Goal: Communication & Community: Connect with others

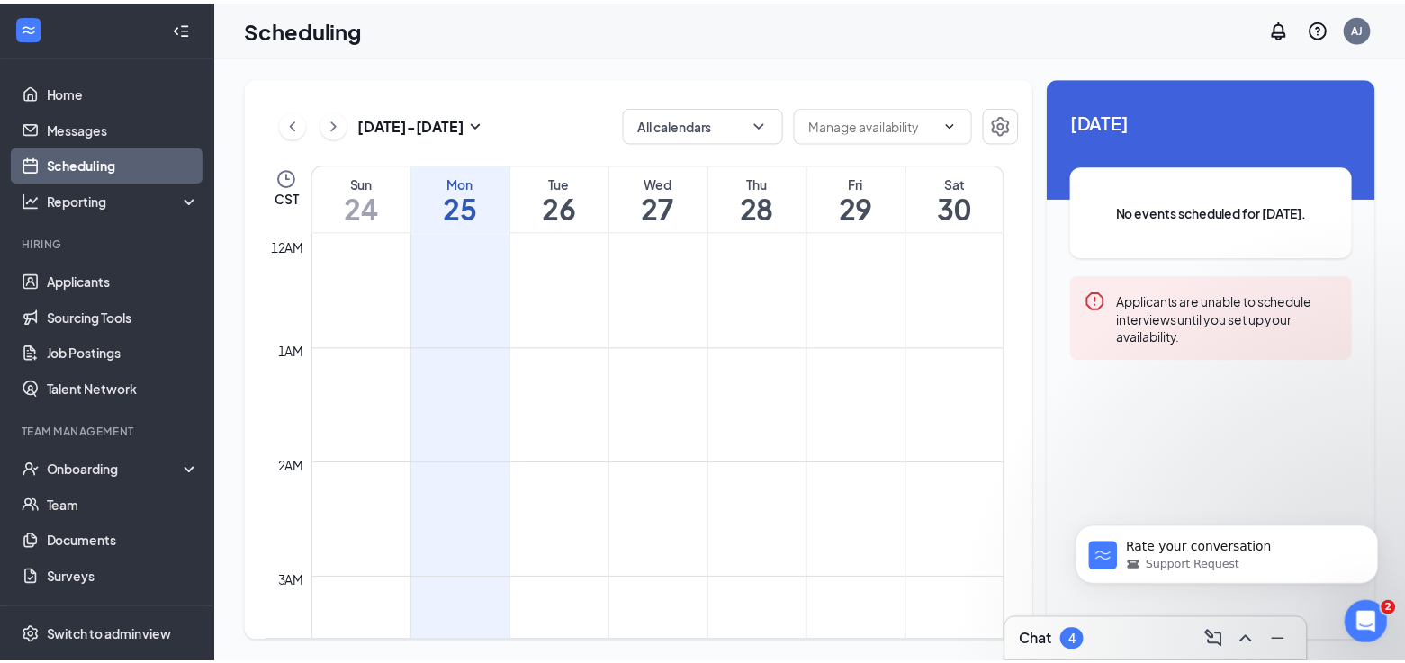
scroll to position [885, 0]
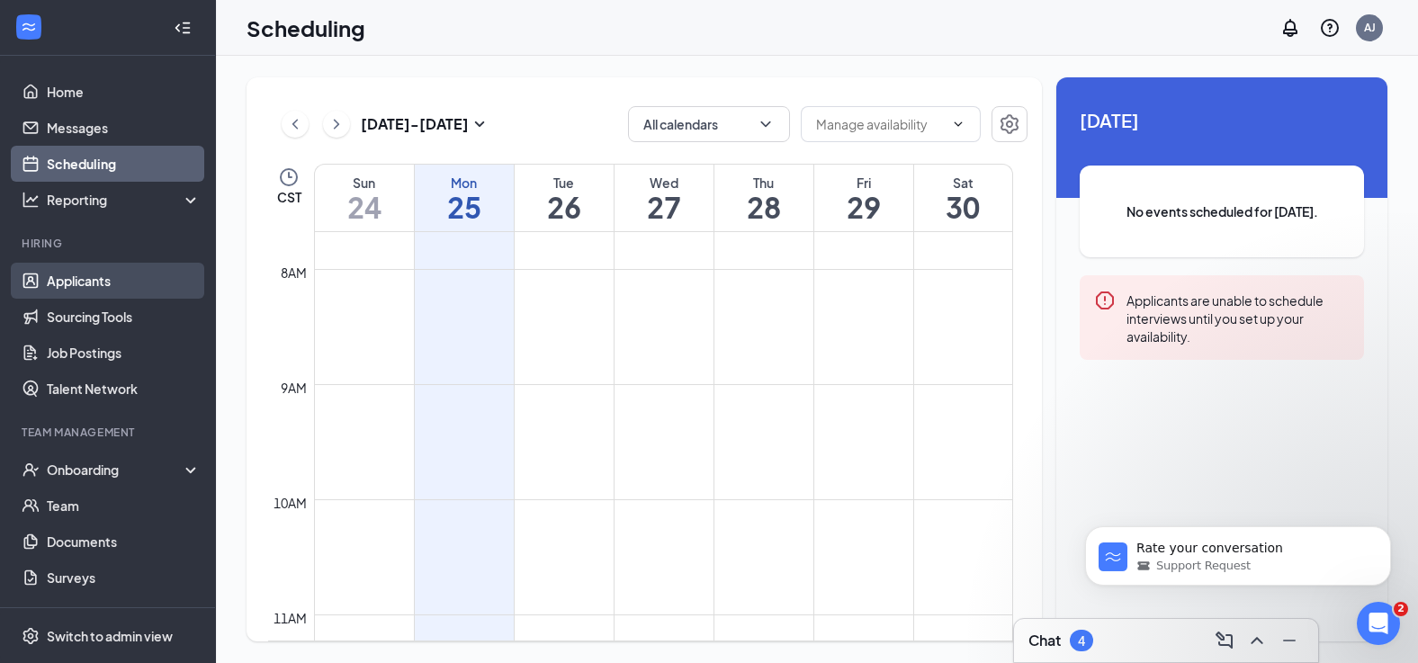
click at [51, 289] on link "Applicants" at bounding box center [124, 281] width 154 height 36
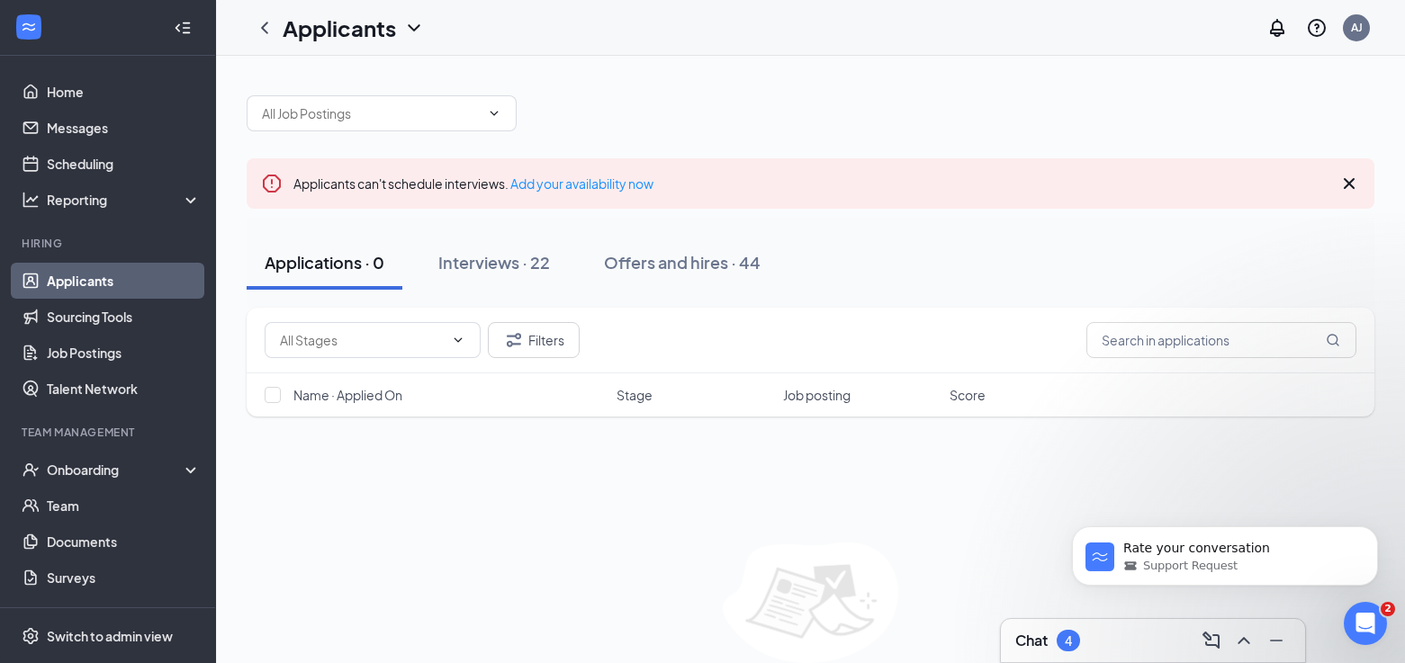
click at [307, 265] on div "Applications · 0" at bounding box center [325, 262] width 120 height 22
click at [310, 283] on button "Applications · 0" at bounding box center [325, 263] width 156 height 54
click at [328, 263] on div "Applications · 0" at bounding box center [325, 262] width 120 height 22
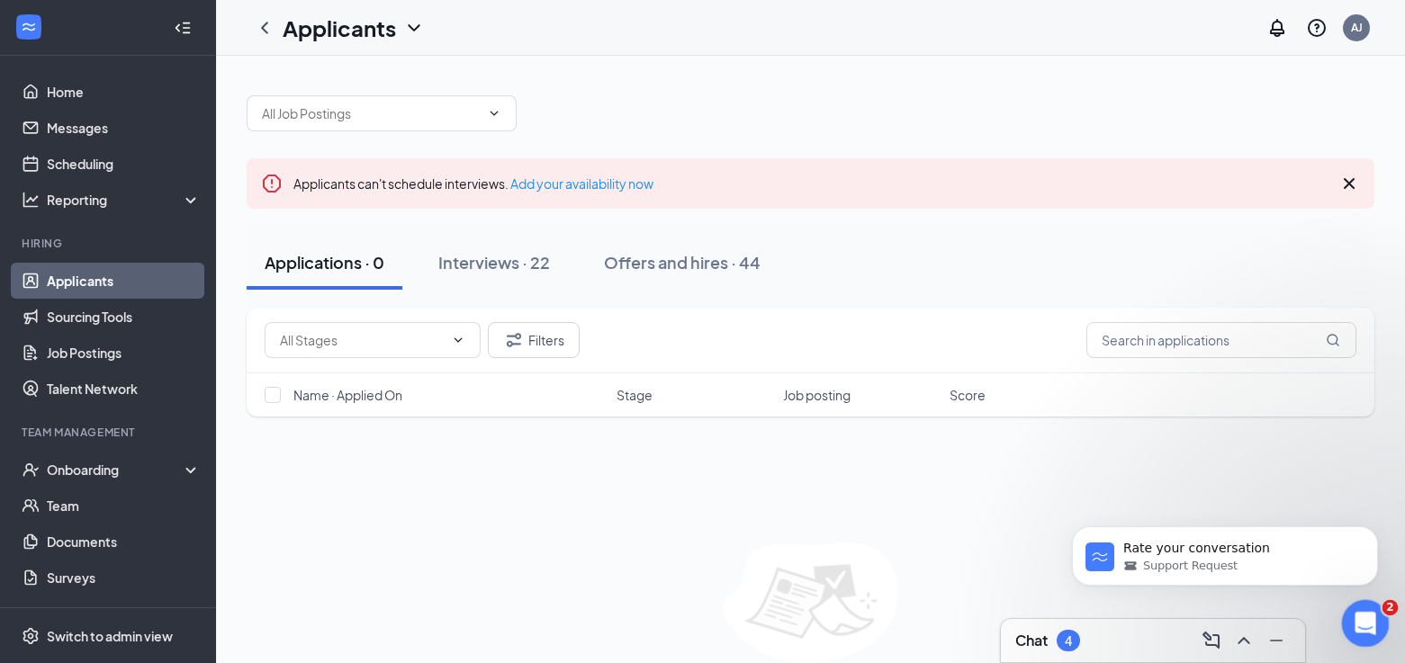
click at [1370, 622] on icon "Open Intercom Messenger" at bounding box center [1363, 622] width 30 height 30
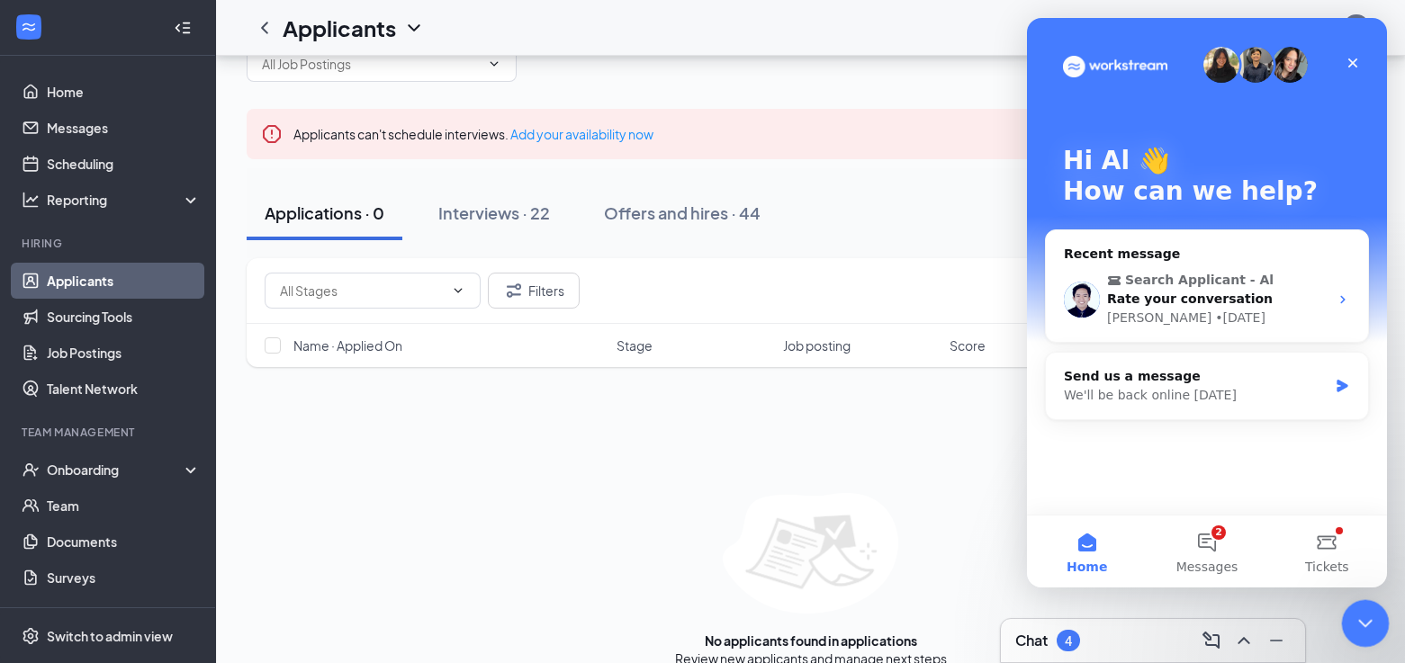
scroll to position [76, 0]
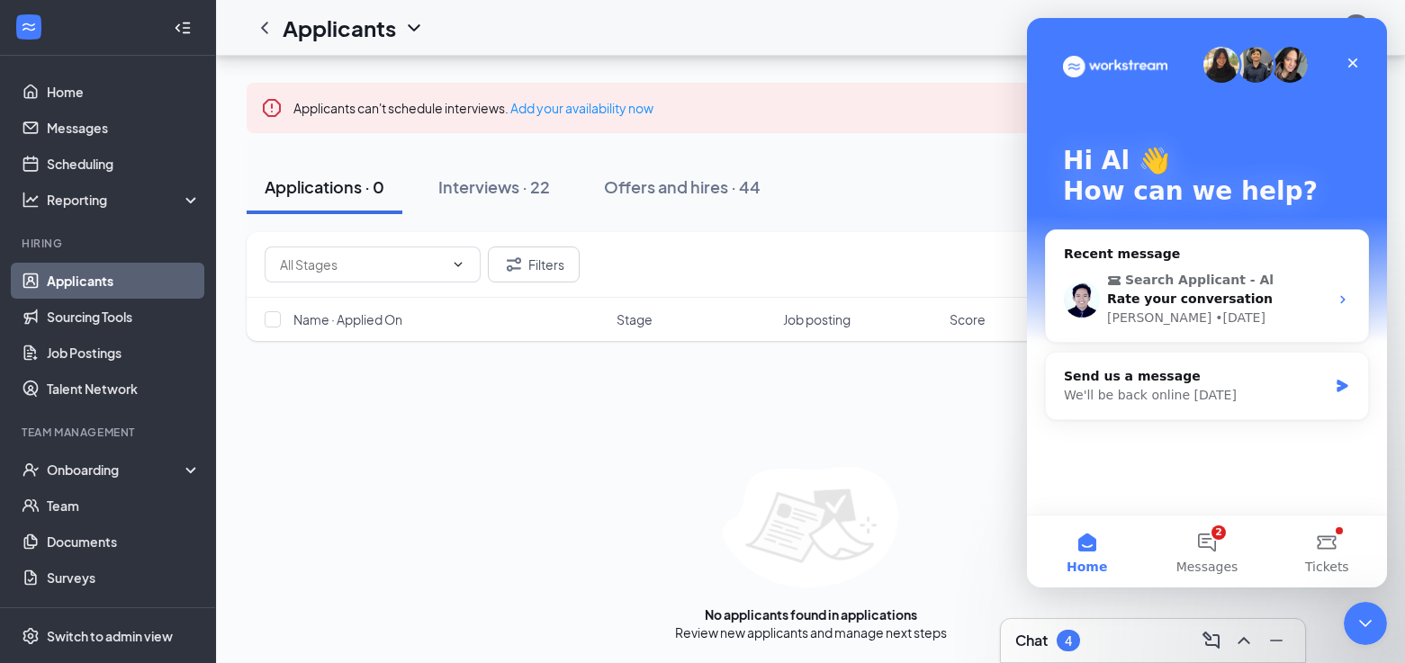
click at [1068, 643] on div "4" at bounding box center [1068, 641] width 7 height 15
click at [1355, 64] on icon "Close" at bounding box center [1352, 63] width 14 height 14
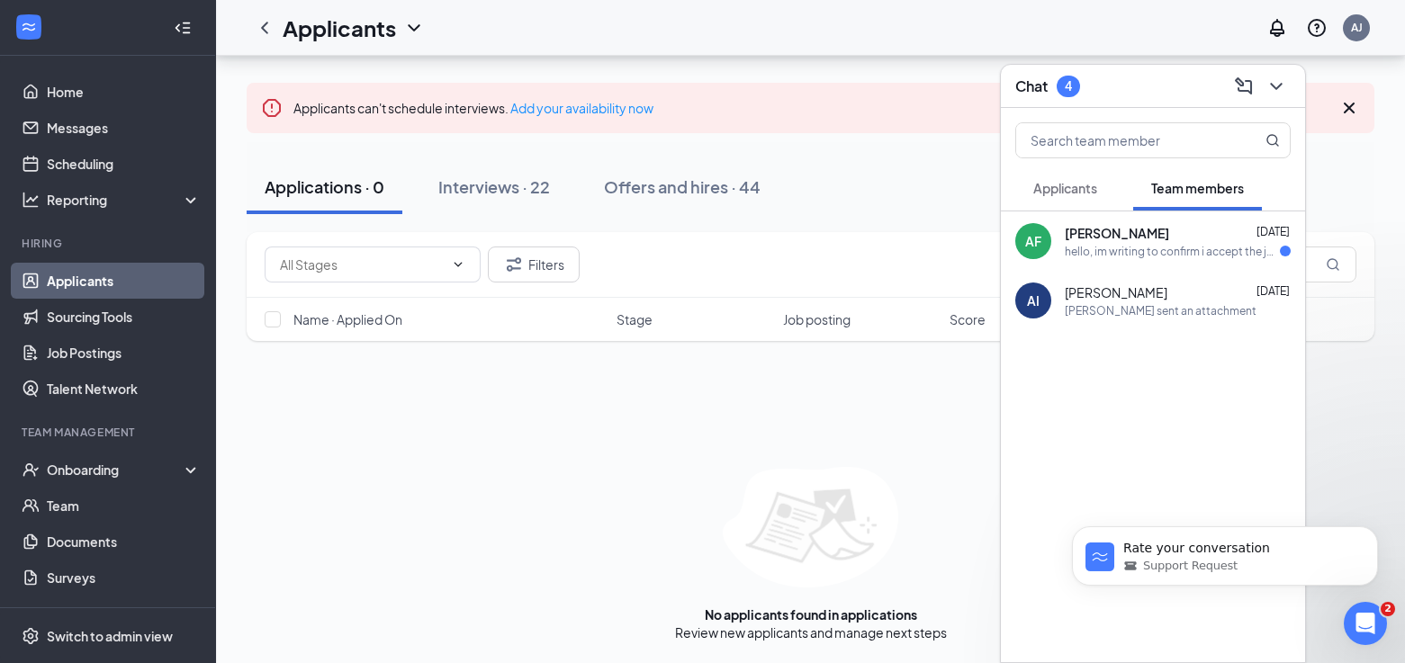
scroll to position [0, 0]
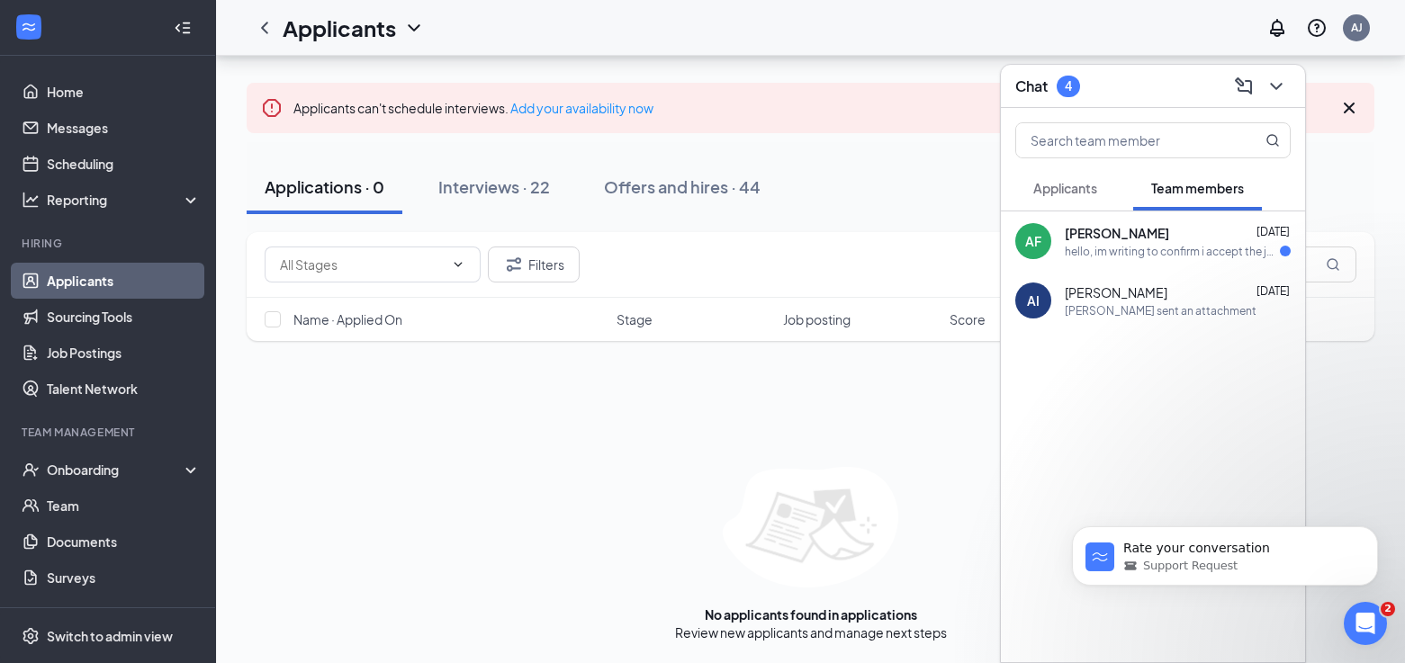
click at [28, 23] on icon "WorkstreamLogo" at bounding box center [29, 27] width 18 height 18
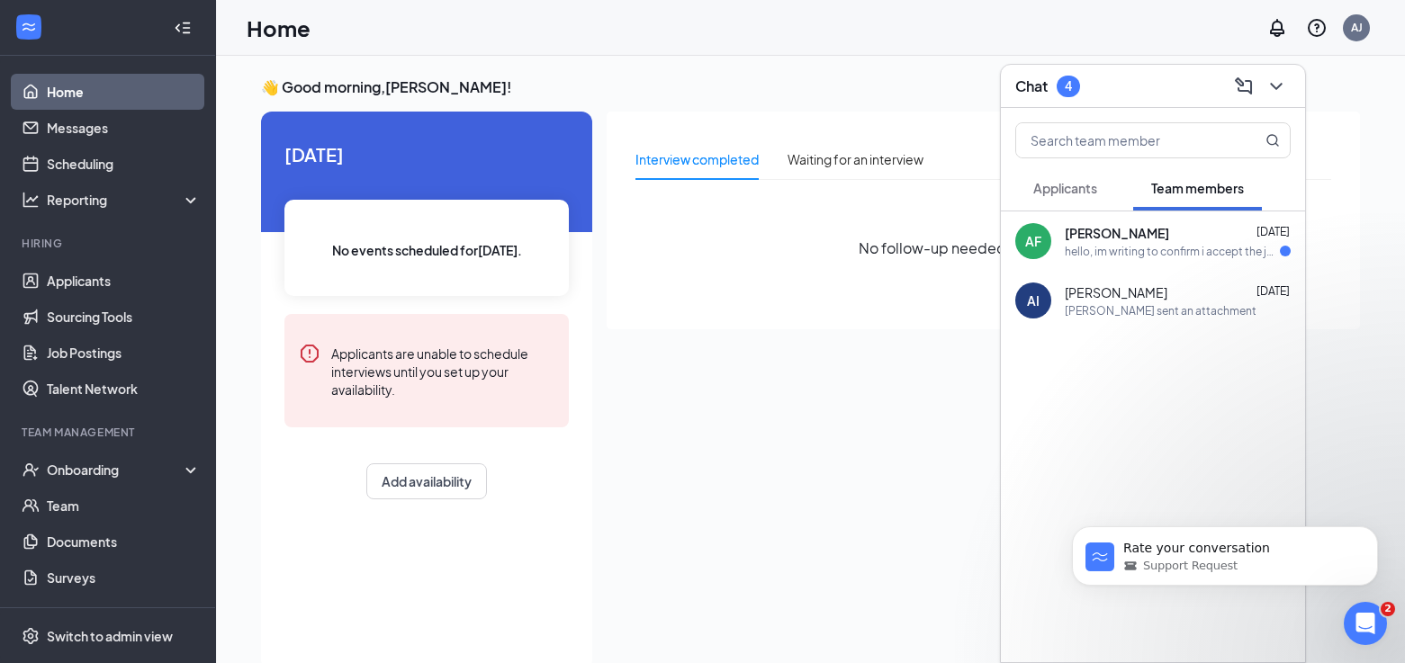
click at [174, 30] on icon "Collapse" at bounding box center [183, 28] width 18 height 18
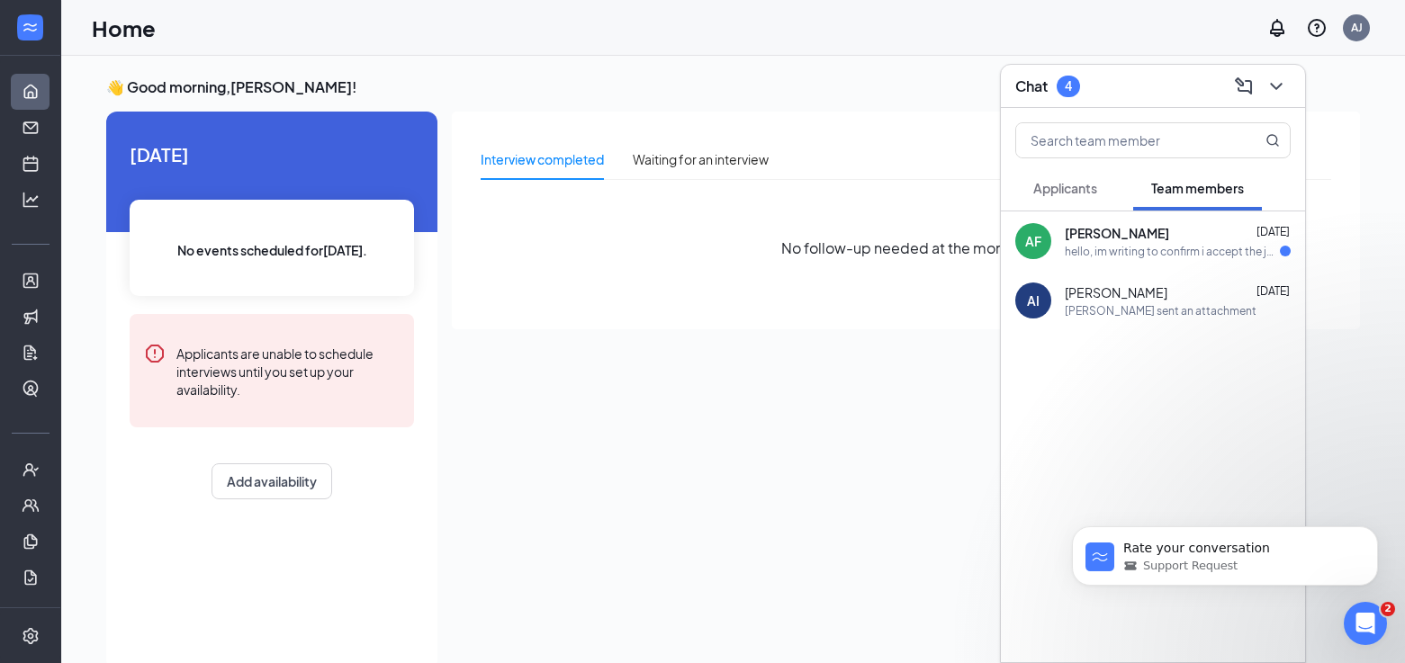
scroll to position [38, 0]
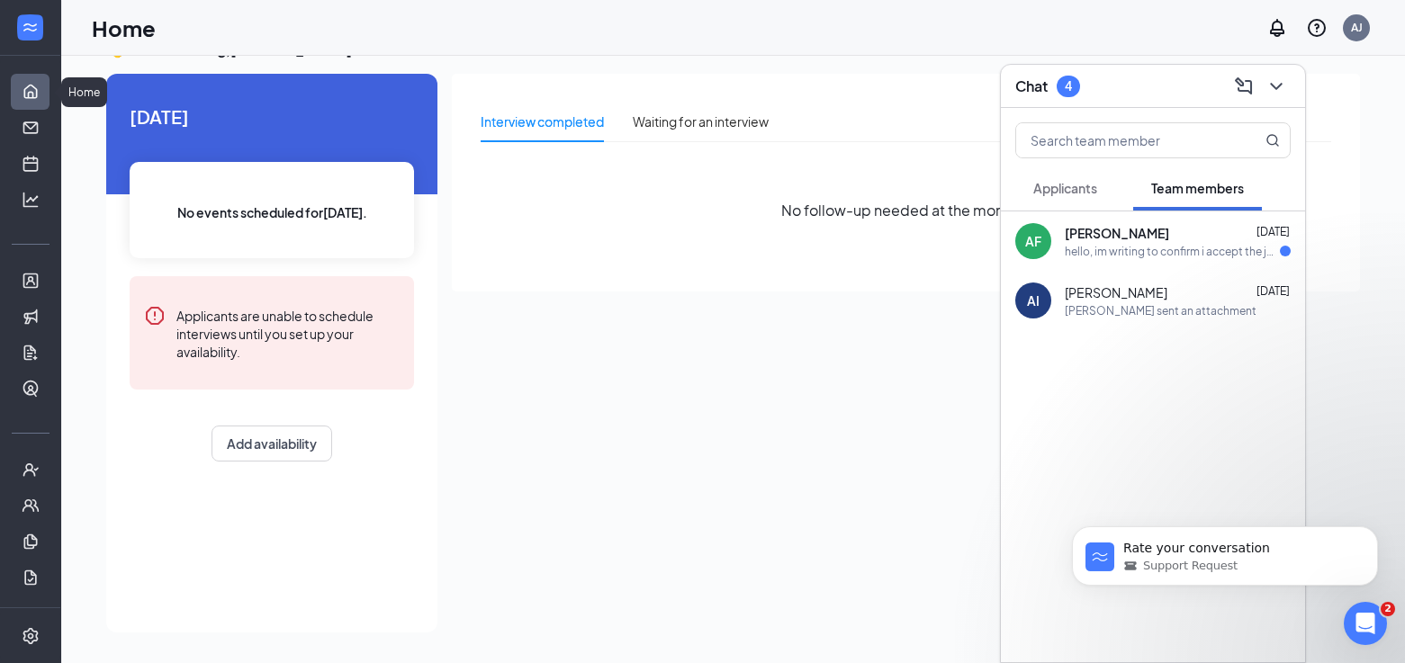
click at [47, 87] on link "Home" at bounding box center [56, 92] width 18 height 36
click at [47, 124] on link "Messages" at bounding box center [56, 128] width 18 height 36
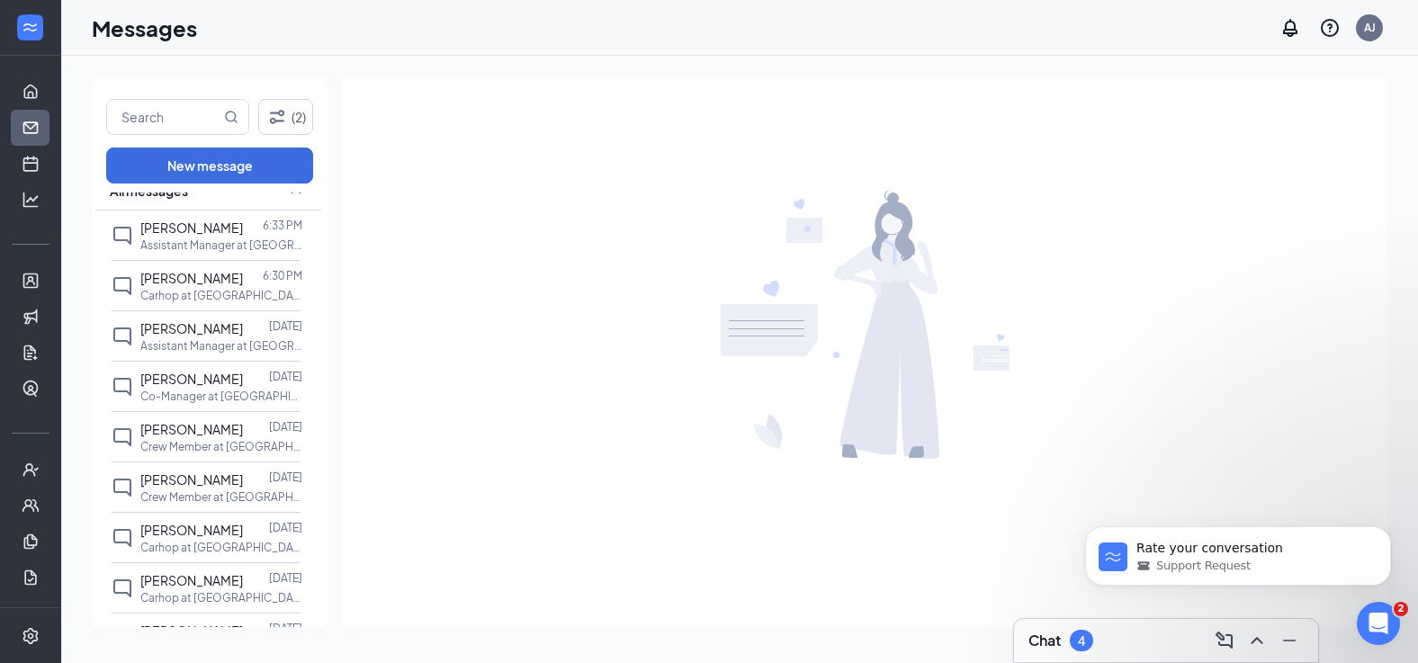
scroll to position [270, 0]
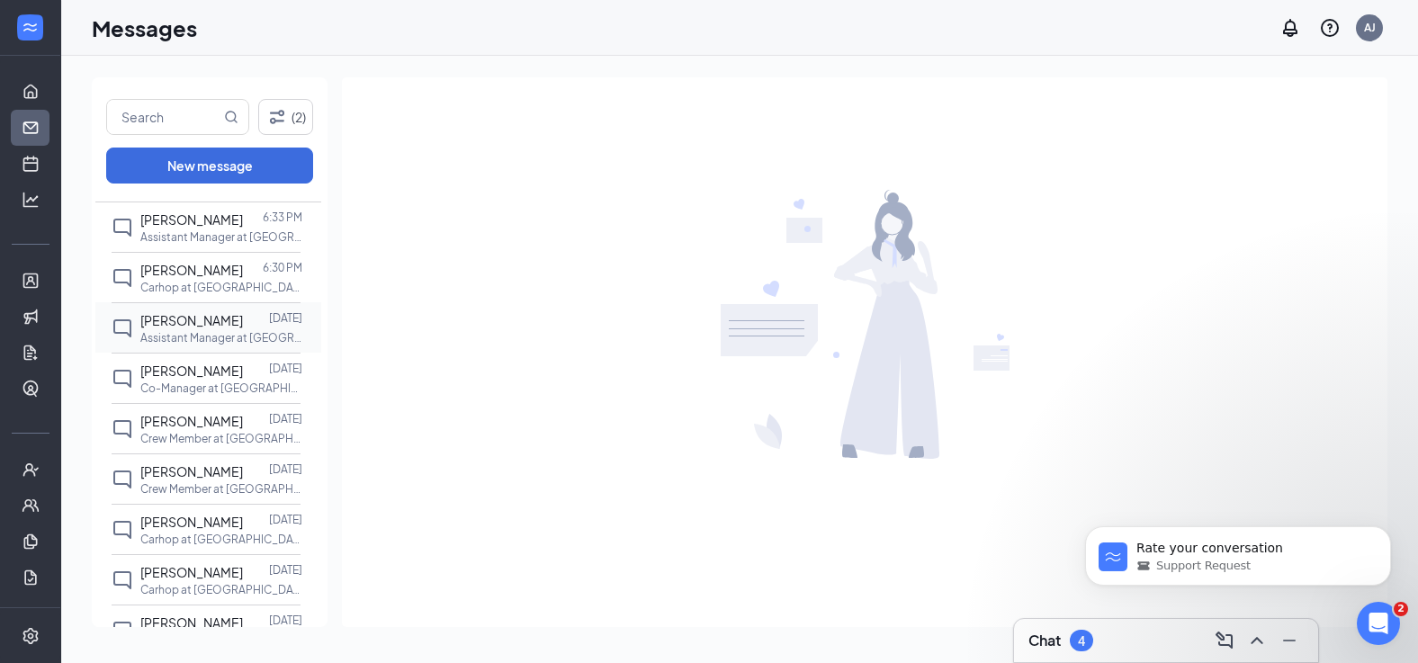
click at [179, 320] on span "[PERSON_NAME]" at bounding box center [191, 320] width 103 height 16
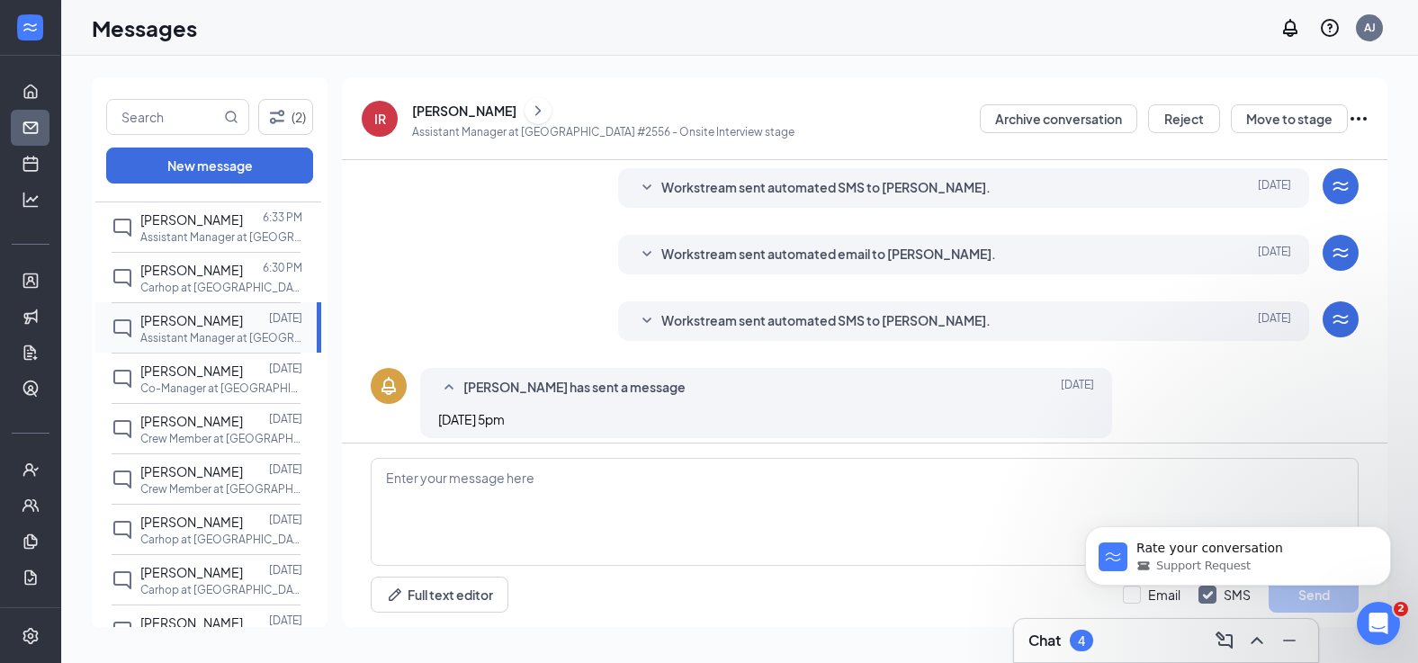
scroll to position [252, 0]
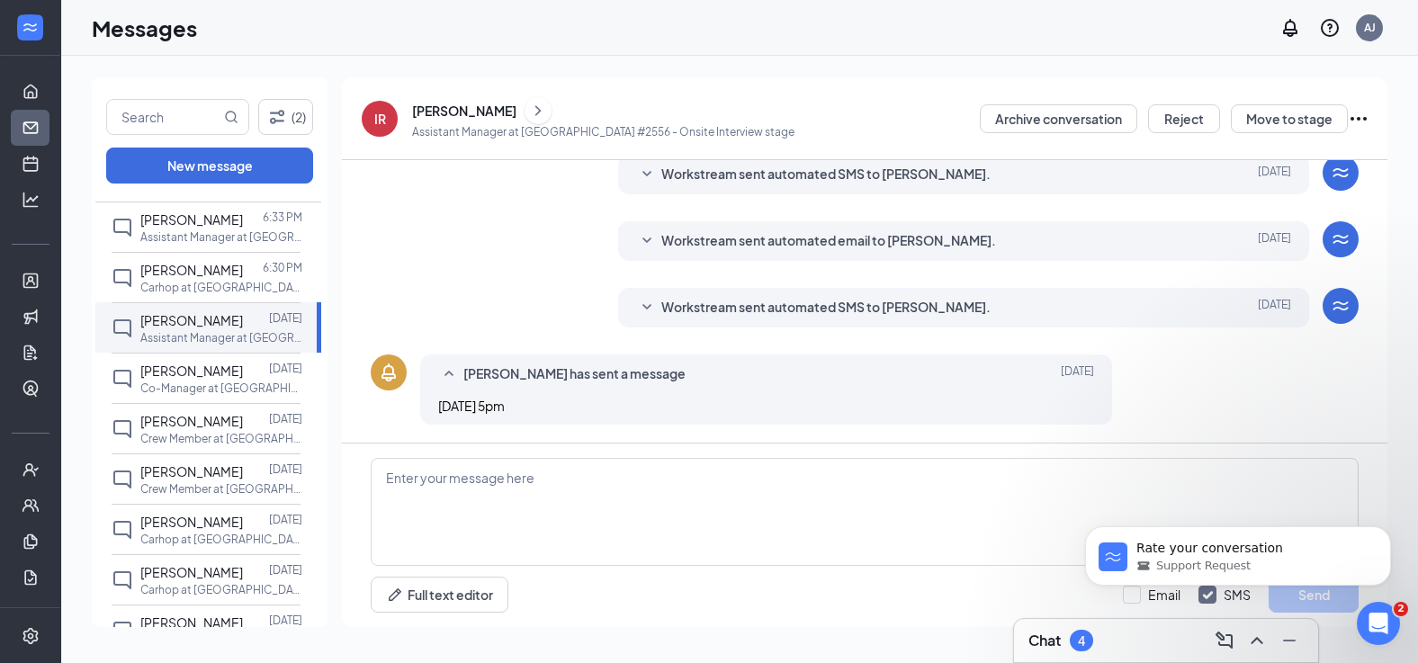
click at [1330, 167] on icon "WorkstreamLogo" at bounding box center [1341, 173] width 22 height 22
click at [1330, 174] on icon "WorkstreamLogo" at bounding box center [1341, 173] width 22 height 22
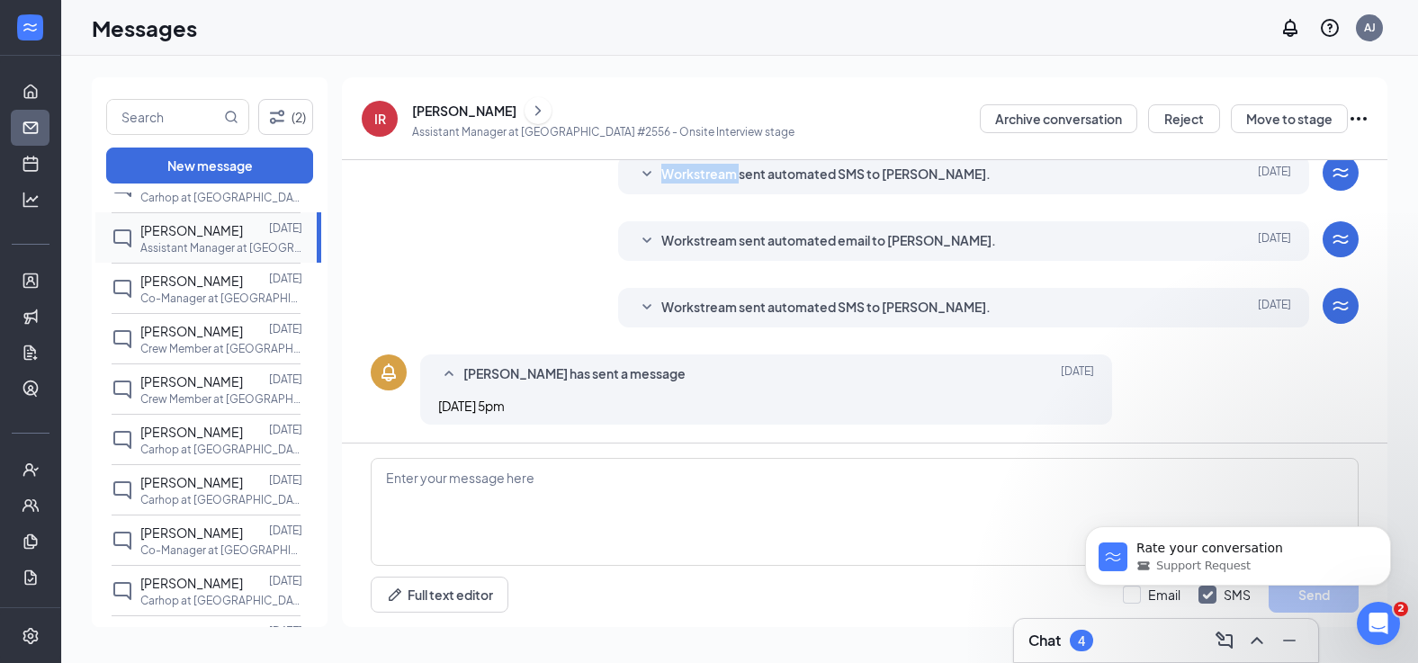
scroll to position [180, 0]
